Goal: Navigation & Orientation: Go to known website

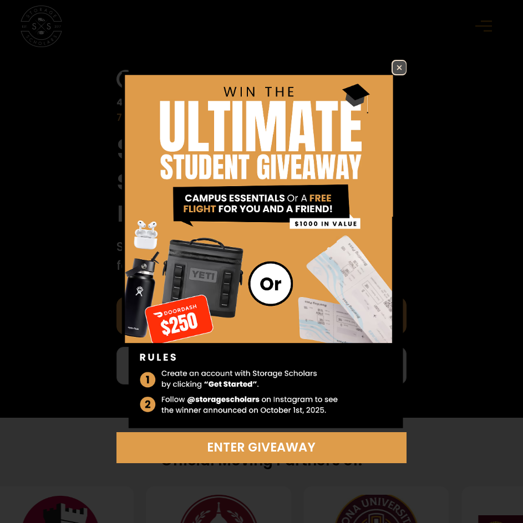
click at [398, 62] on img at bounding box center [398, 67] width 13 height 13
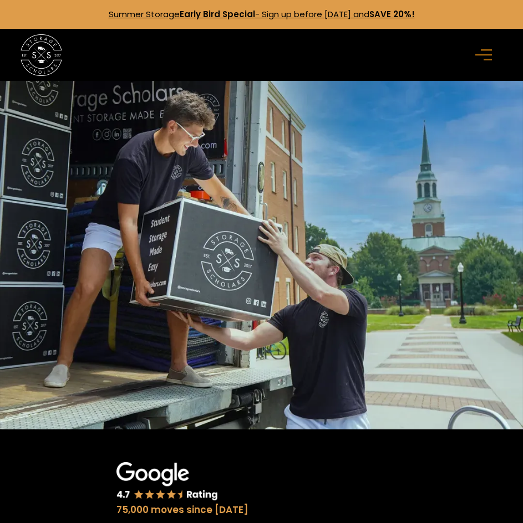
click at [490, 43] on div "menu" at bounding box center [485, 54] width 33 height 33
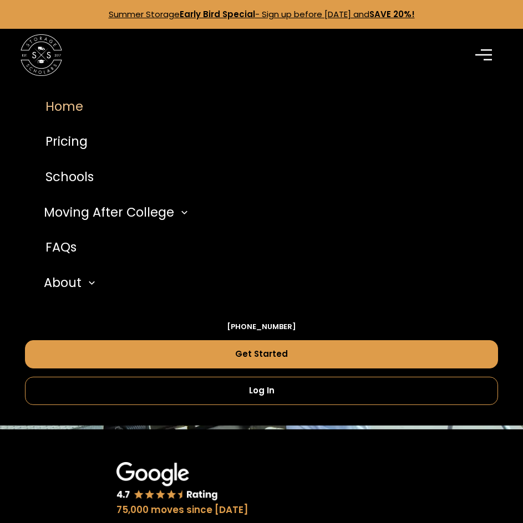
click at [477, 57] on icon "menu" at bounding box center [483, 55] width 17 height 12
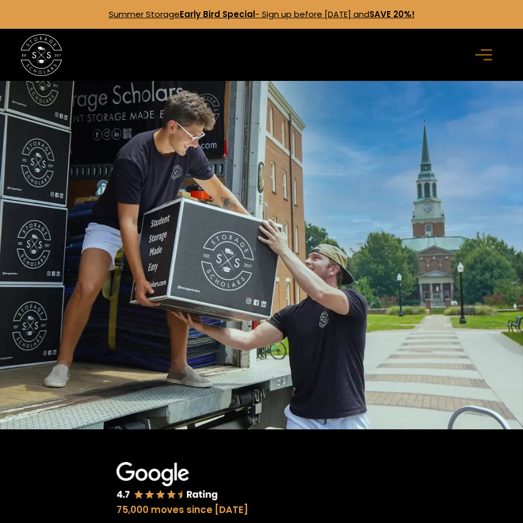
click at [475, 57] on icon "menu" at bounding box center [483, 55] width 17 height 12
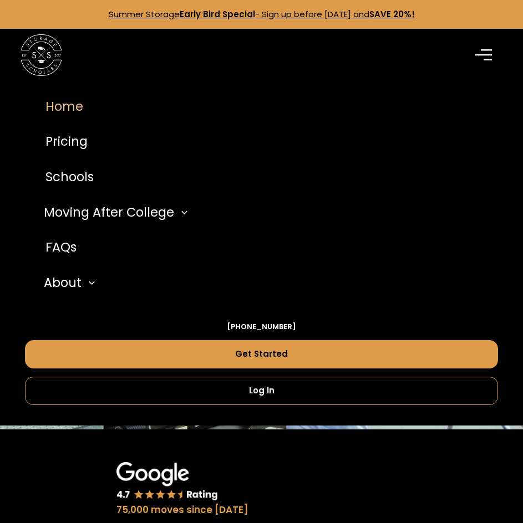
click at [71, 114] on link "Home" at bounding box center [261, 106] width 473 height 35
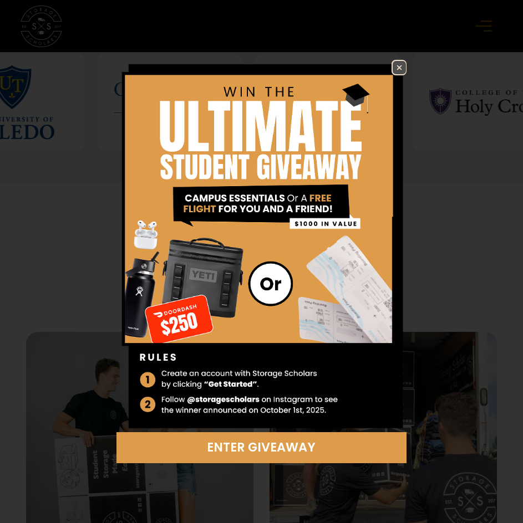
scroll to position [918, 0]
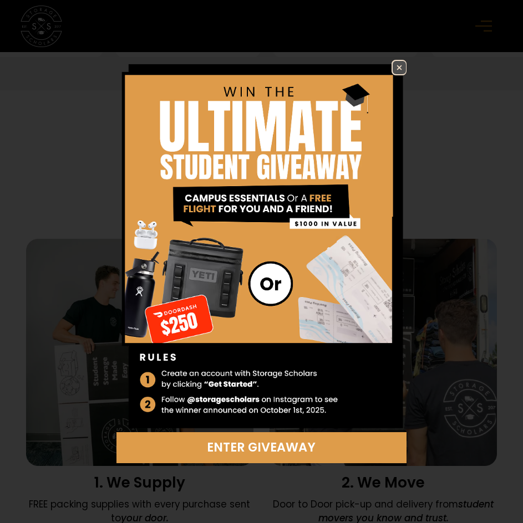
click at [395, 64] on img at bounding box center [398, 67] width 13 height 13
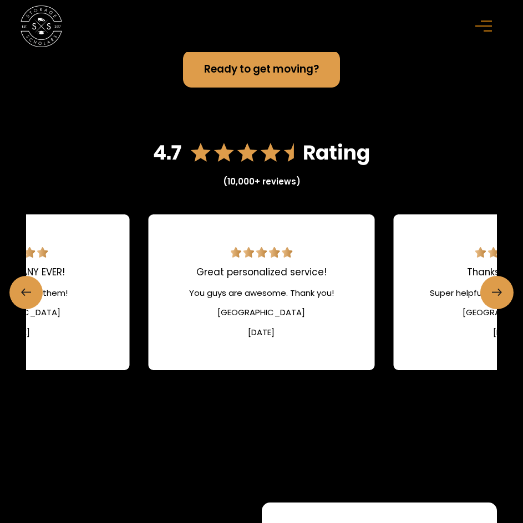
scroll to position [2692, 0]
